Goal: Find specific page/section: Find specific page/section

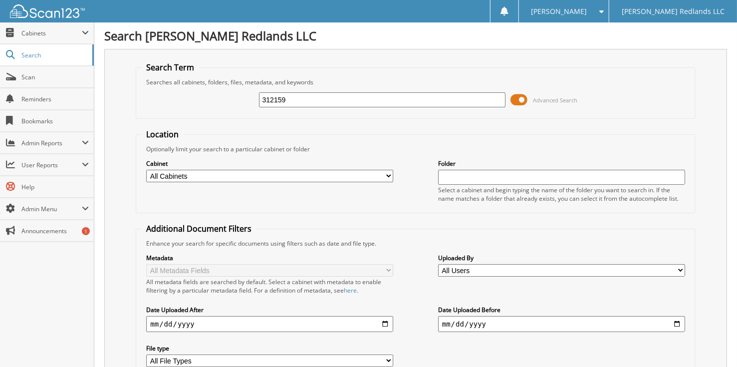
type input "312159"
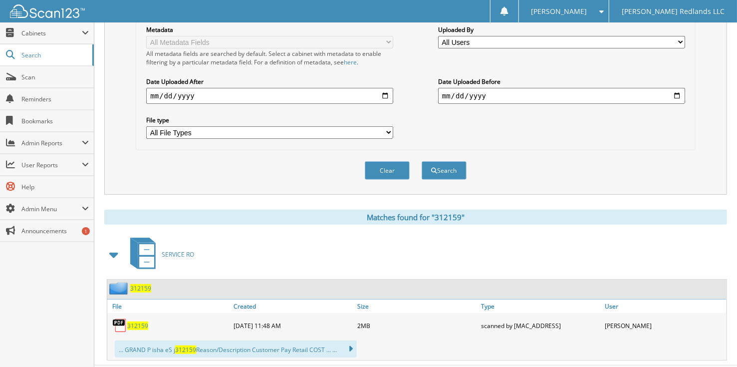
scroll to position [244, 0]
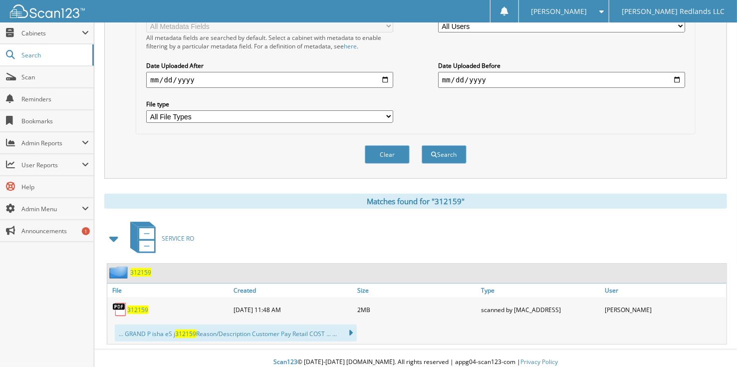
click at [139, 305] on span "312159" at bounding box center [137, 309] width 21 height 8
click at [132, 305] on span "312159" at bounding box center [137, 309] width 21 height 8
click at [133, 305] on span "312159" at bounding box center [137, 309] width 21 height 8
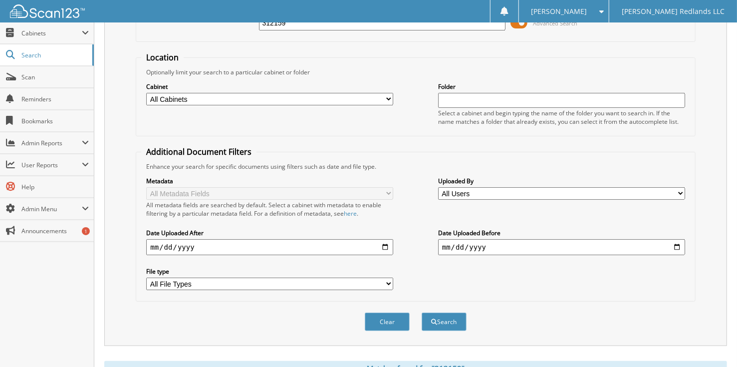
scroll to position [0, 0]
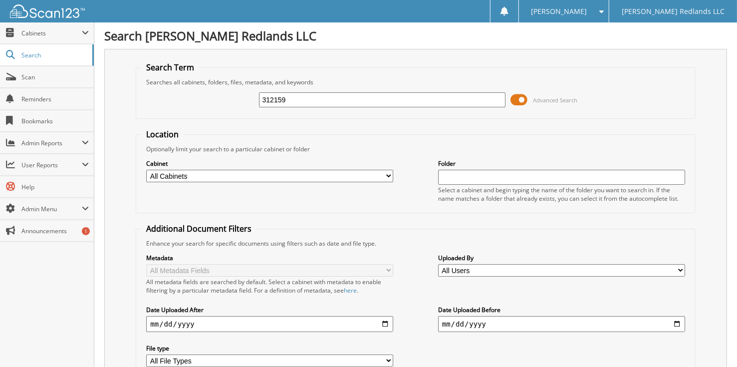
click at [293, 99] on input "312159" at bounding box center [382, 99] width 247 height 15
type input "312261"
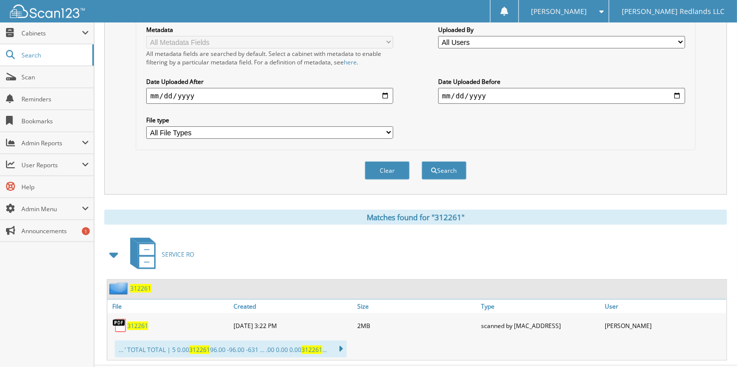
scroll to position [244, 0]
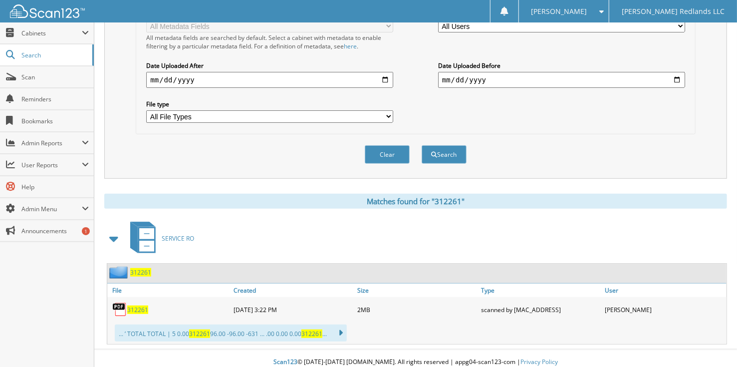
click at [143, 305] on span "312261" at bounding box center [137, 309] width 21 height 8
click at [132, 305] on span "312261" at bounding box center [137, 309] width 21 height 8
click at [544, 24] on select "All Users Aaron Gilleland Brandi DeSherlia Christian Escalera DAISY ZEPEDA Eric…" at bounding box center [561, 26] width 247 height 12
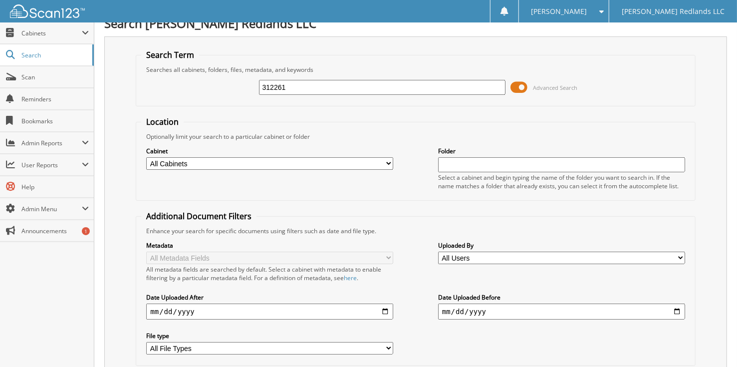
scroll to position [0, 0]
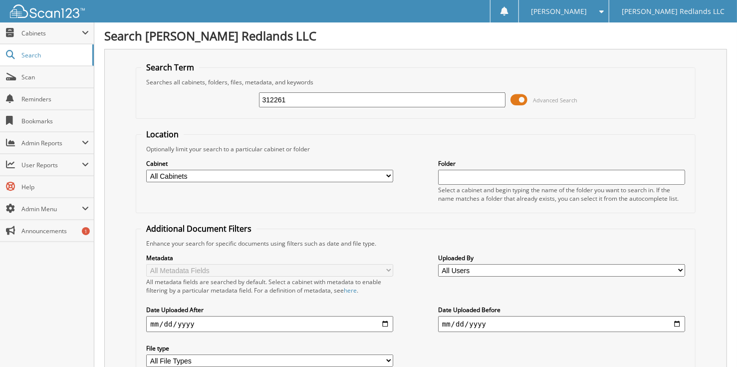
click at [303, 98] on input "312261" at bounding box center [382, 99] width 247 height 15
type input "312159"
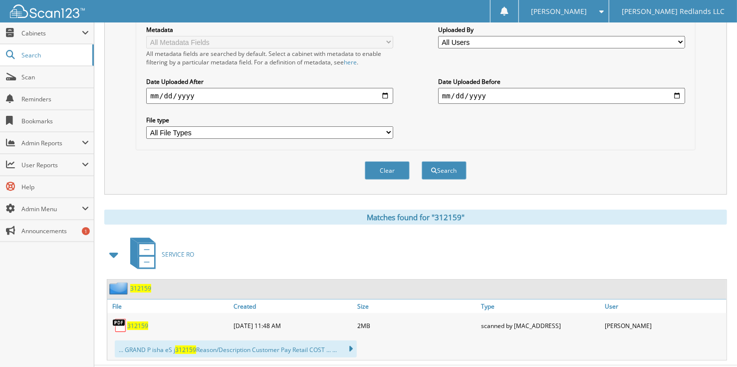
scroll to position [244, 0]
